Goal: Find specific page/section: Find specific page/section

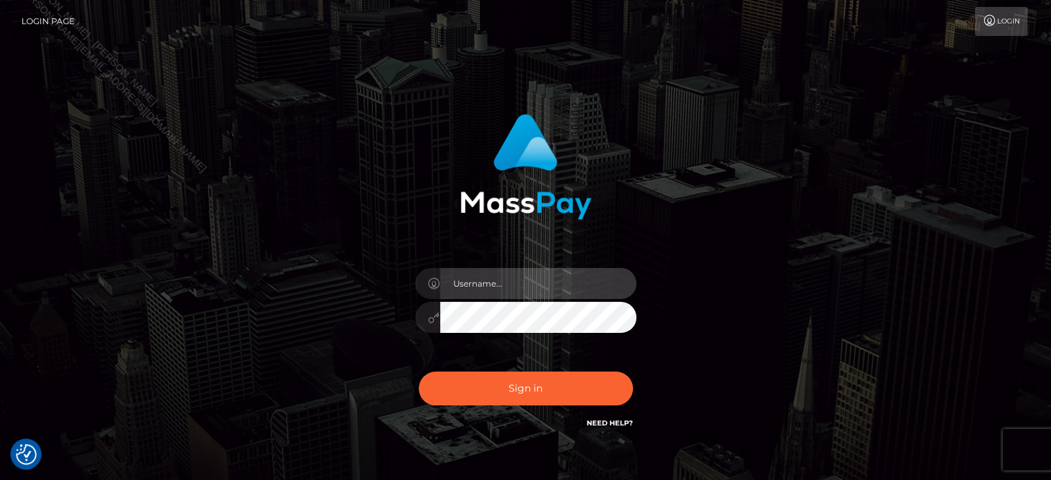
drag, startPoint x: 0, startPoint y: 0, endPoint x: 520, endPoint y: 276, distance: 588.3
click at [520, 276] on input "text" at bounding box center [538, 283] width 196 height 31
type input "[PERSON_NAME]"
click at [541, 298] on input "[PERSON_NAME]" at bounding box center [538, 283] width 196 height 31
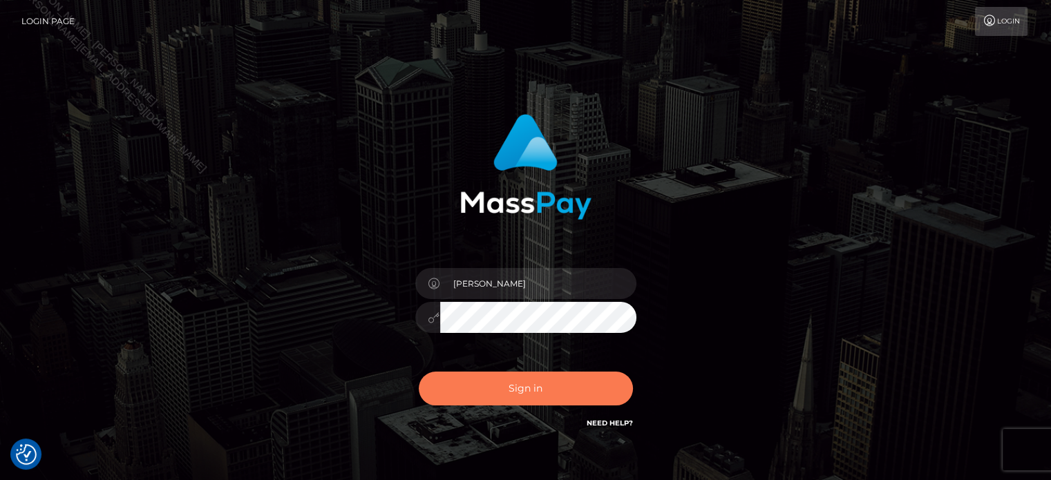
click at [535, 395] on button "Sign in" at bounding box center [526, 389] width 214 height 34
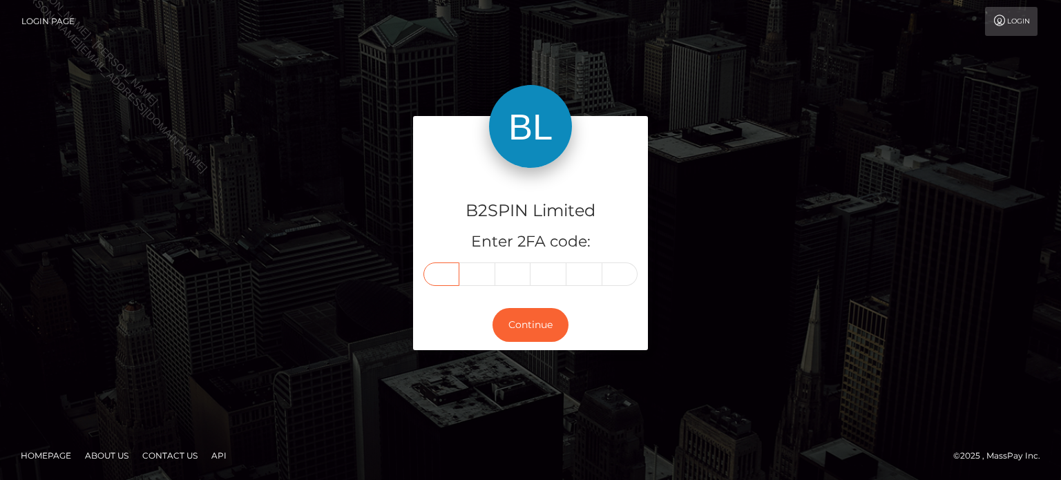
click at [455, 283] on input "text" at bounding box center [442, 274] width 36 height 23
paste input "5"
type input "5"
type input "6"
type input "4"
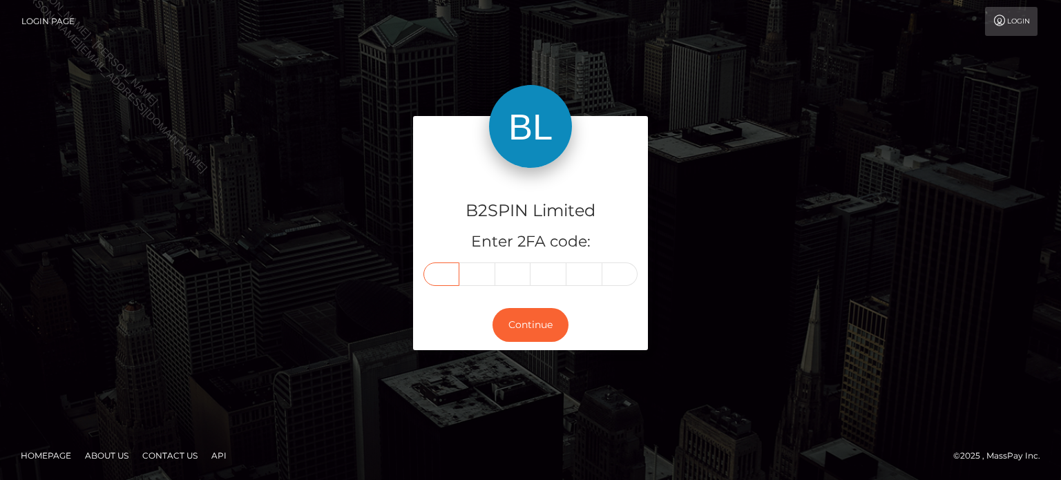
type input "6"
type input "4"
type input "6"
click at [532, 324] on button "Continue" at bounding box center [531, 325] width 76 height 34
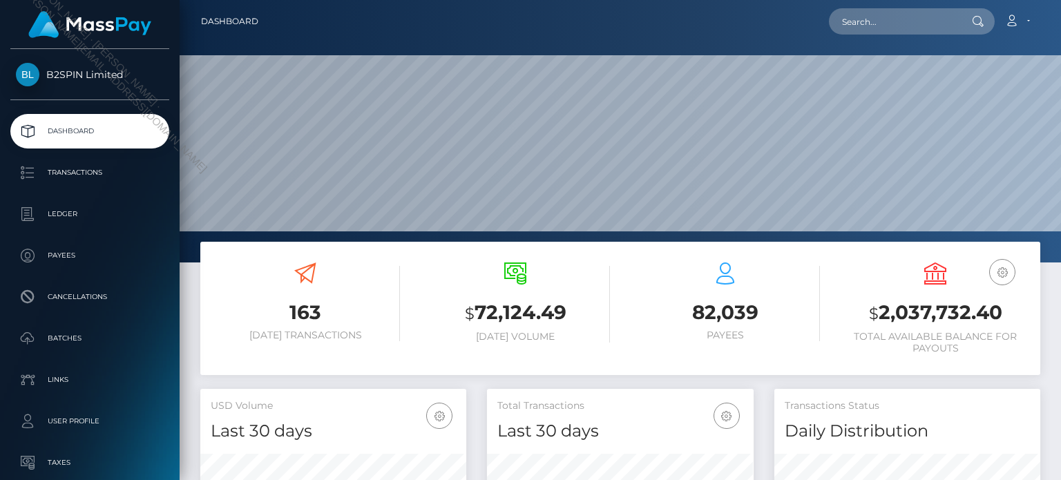
scroll to position [245, 265]
click at [844, 33] on input "text" at bounding box center [894, 21] width 130 height 26
paste input "1984187593"
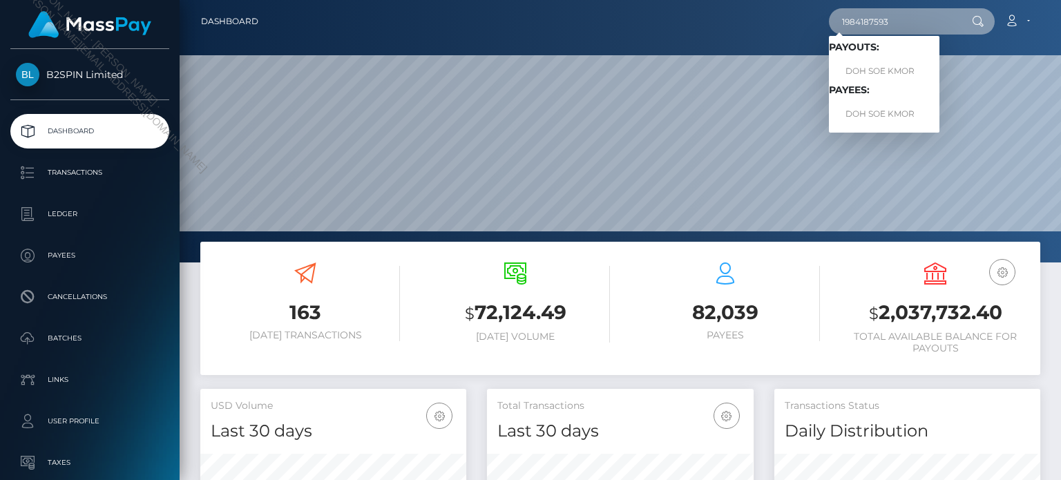
type input "1984187593"
click at [896, 60] on link "DOH SOE KMOR" at bounding box center [884, 72] width 111 height 26
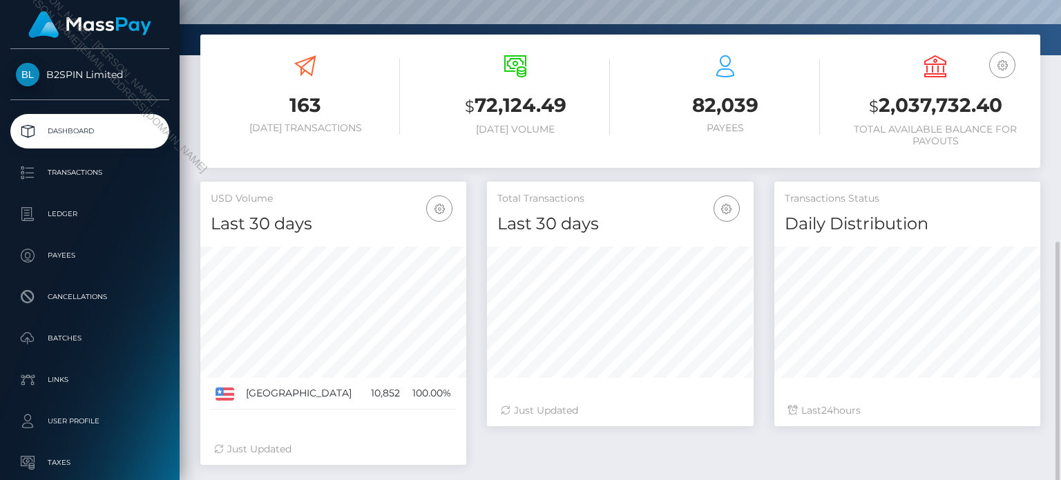
scroll to position [274, 0]
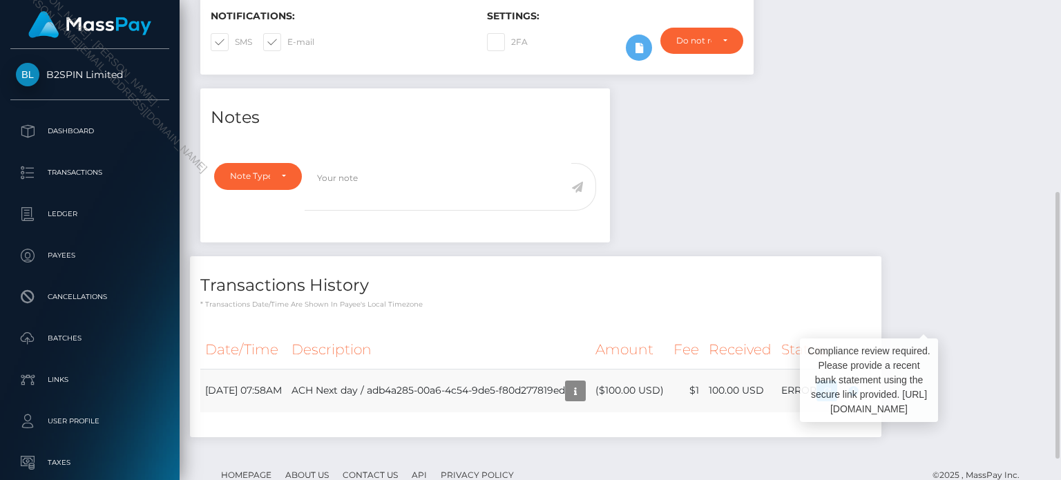
scroll to position [166, 265]
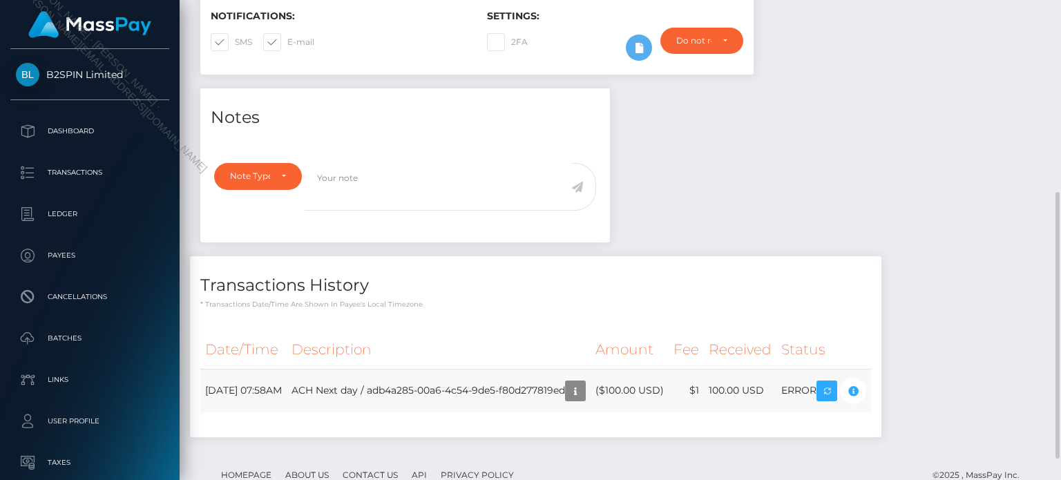
click at [440, 395] on td "ACH Next day / adb4a285-00a6-4c54-9de5-f80d277819ed" at bounding box center [439, 391] width 304 height 44
drag, startPoint x: 569, startPoint y: 397, endPoint x: 615, endPoint y: 389, distance: 46.4
click at [571, 397] on td "ACH Next day / adb4a285-00a6-4c54-9de5-f80d277819ed" at bounding box center [439, 391] width 304 height 44
copy td "adb4a285-00a6-4c54-9de5-f80d277819ed"
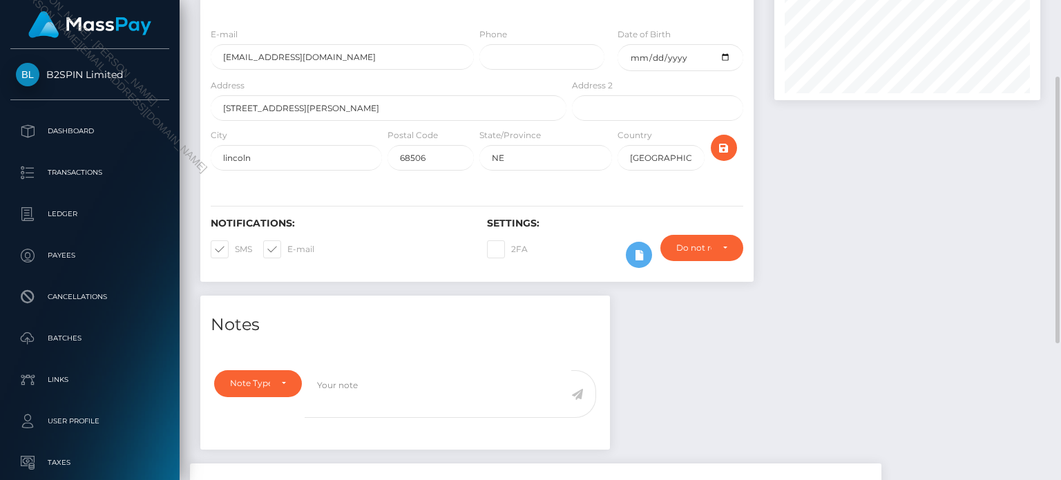
scroll to position [0, 0]
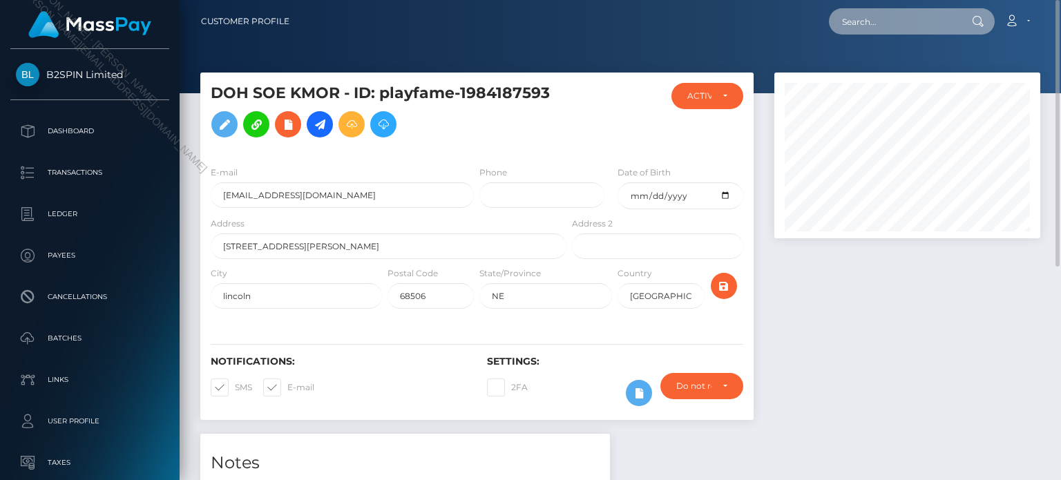
click at [900, 24] on input "text" at bounding box center [894, 21] width 130 height 26
paste input "1298716613"
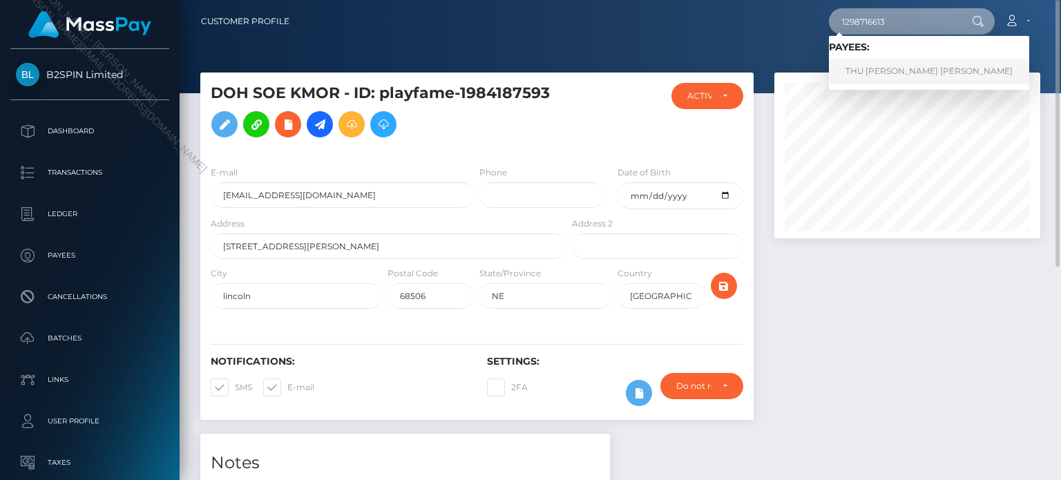
type input "1298716613"
click at [876, 63] on link "THU LINH THI NGO" at bounding box center [929, 72] width 200 height 26
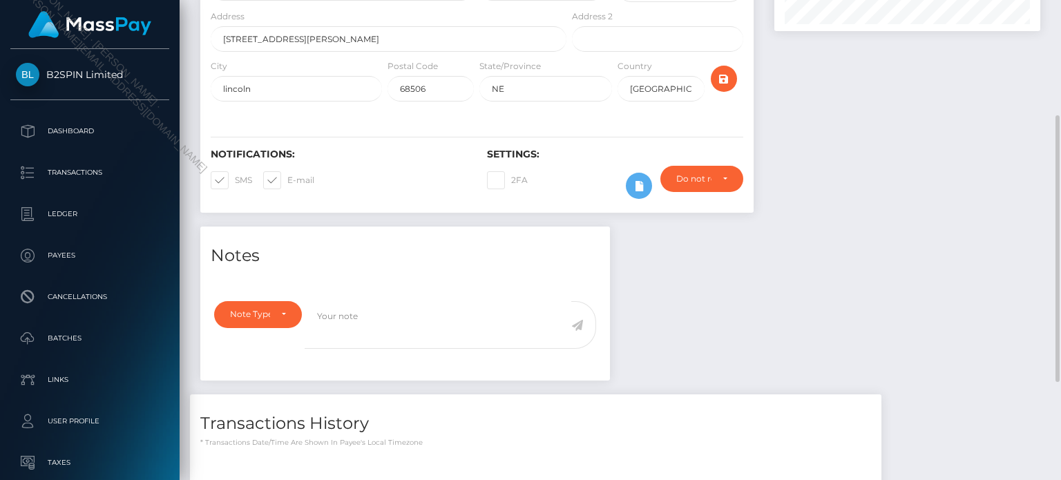
scroll to position [384, 0]
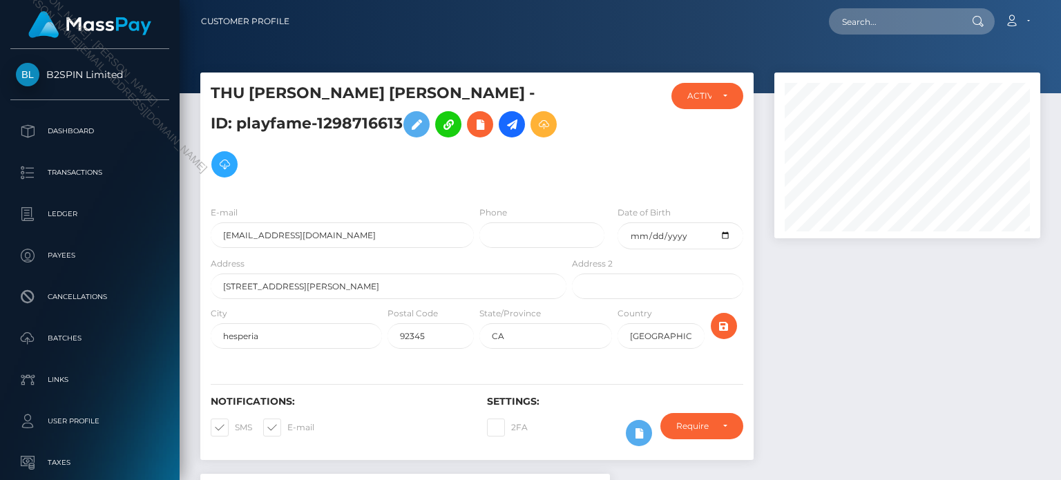
scroll to position [166, 265]
